Goal: Task Accomplishment & Management: Use online tool/utility

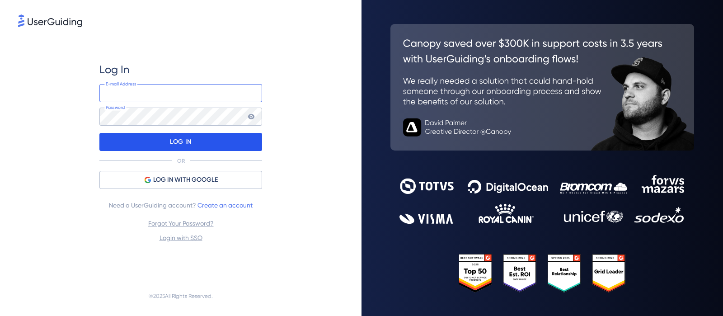
type input "[PERSON_NAME][EMAIL_ADDRESS][DOMAIN_NAME]"
click at [160, 148] on div "LOG IN" at bounding box center [180, 142] width 163 height 18
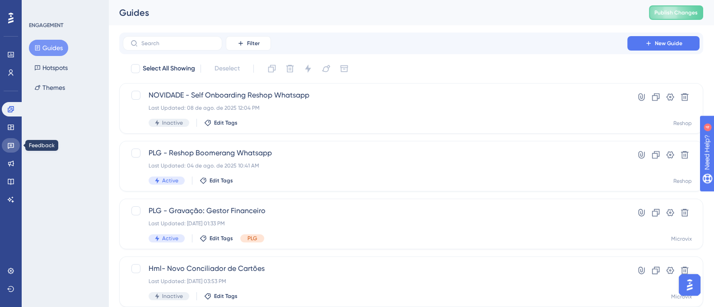
click at [5, 148] on link at bounding box center [11, 145] width 18 height 14
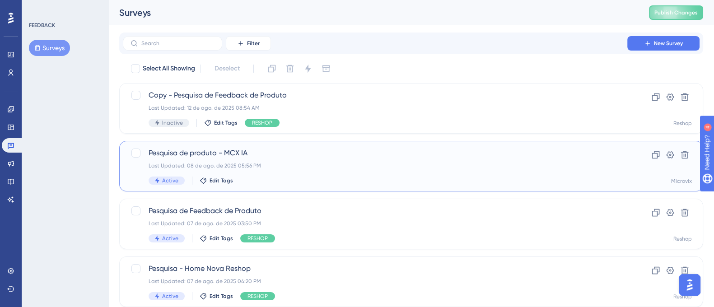
click at [339, 173] on div "Pesquisa de produto - MCX IA Last Updated: [DATE] 05:56 PM Active Edit Tags" at bounding box center [375, 166] width 453 height 37
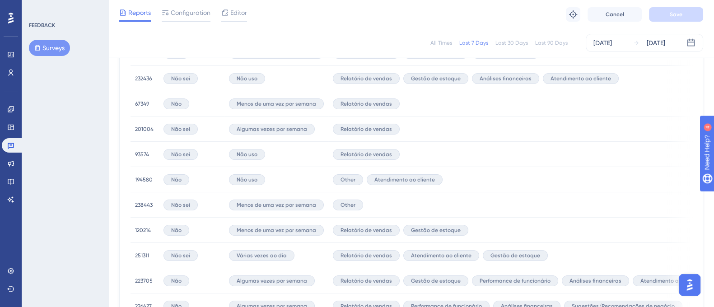
scroll to position [654, 0]
